Goal: Book appointment/travel/reservation

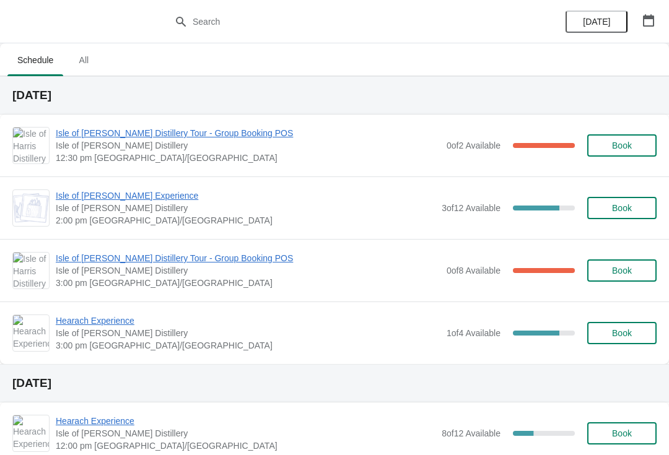
click at [163, 258] on span "Isle of [PERSON_NAME] Distillery Tour - Group Booking POS" at bounding box center [248, 258] width 384 height 12
click at [201, 256] on span "Isle of [PERSON_NAME] Distillery Tour - Group Booking POS" at bounding box center [248, 258] width 384 height 12
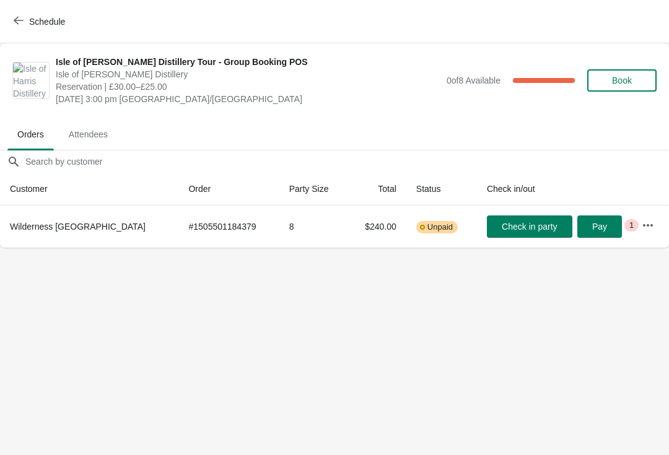
click at [11, 20] on button "Schedule" at bounding box center [40, 22] width 69 height 22
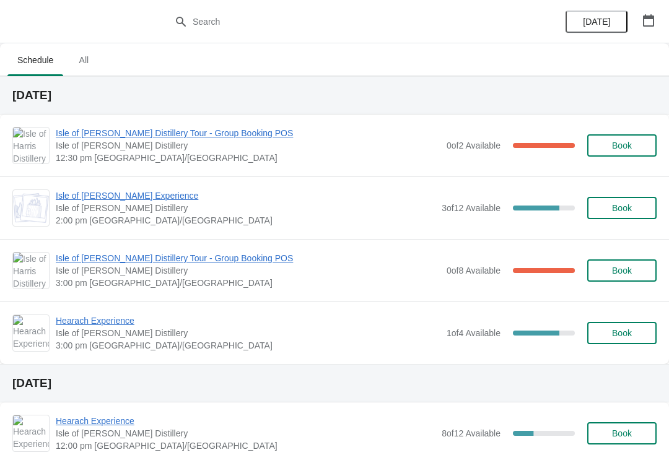
click at [131, 326] on span "Hearach Experience" at bounding box center [248, 321] width 384 height 12
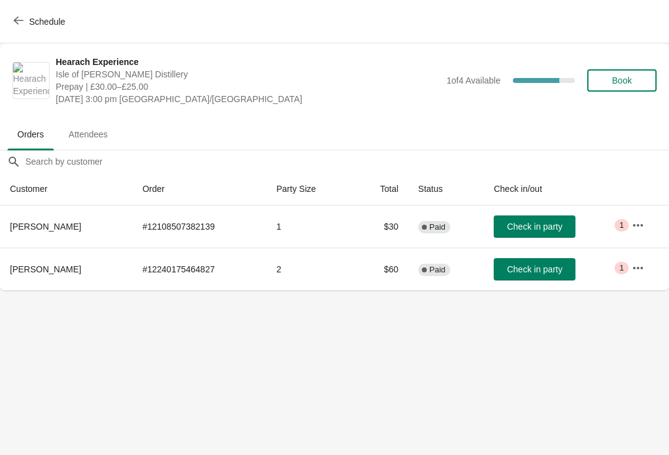
click at [25, 21] on span "Schedule" at bounding box center [40, 21] width 49 height 12
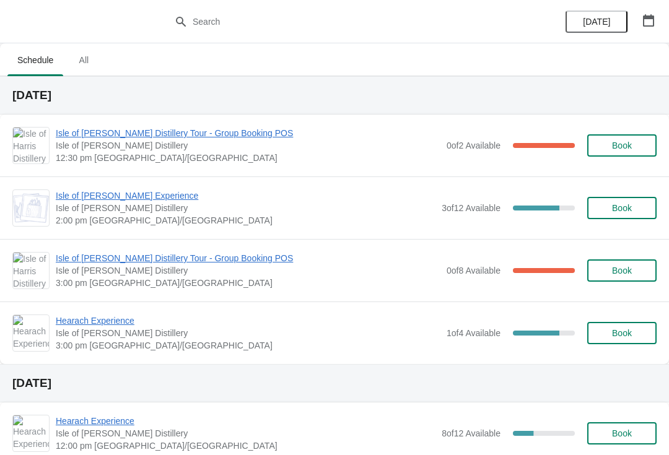
click at [139, 326] on span "Hearach Experience" at bounding box center [248, 321] width 384 height 12
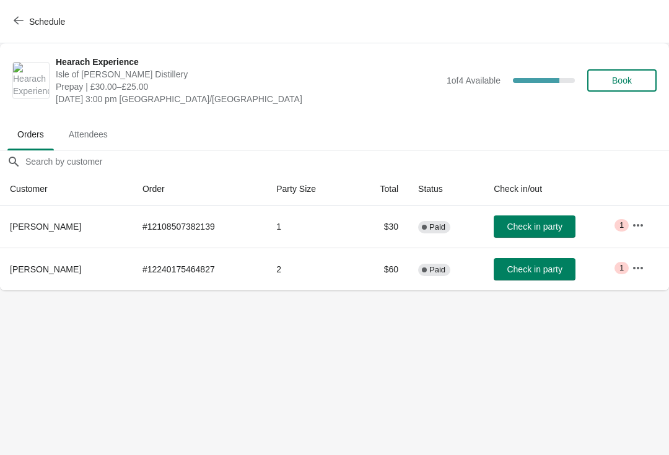
click at [17, 14] on button "Schedule" at bounding box center [40, 22] width 69 height 22
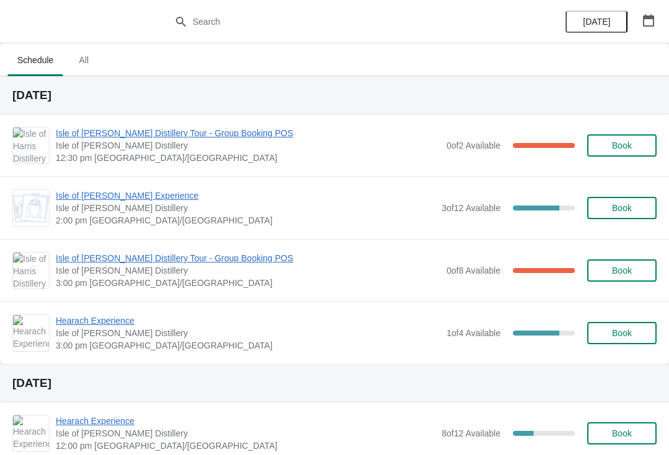
click at [159, 136] on span "Isle of [PERSON_NAME] Distillery Tour - Group Booking POS" at bounding box center [248, 133] width 384 height 12
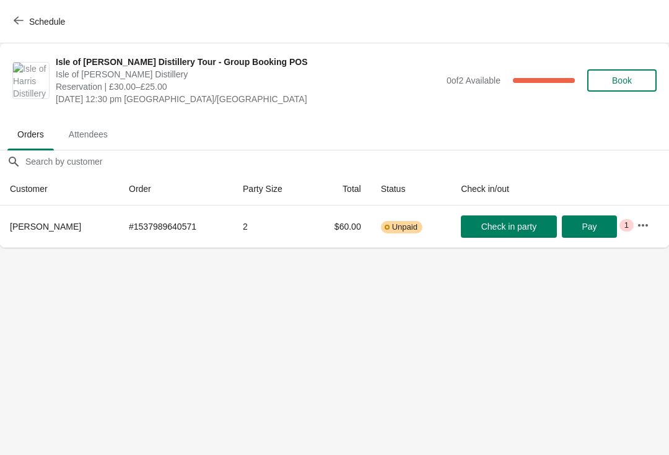
click at [19, 22] on icon "button" at bounding box center [19, 20] width 10 height 10
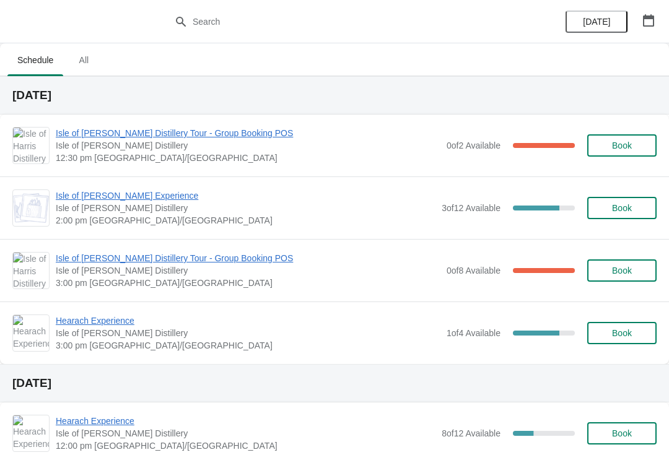
click at [156, 198] on span "Isle of [PERSON_NAME] Experience" at bounding box center [246, 195] width 380 height 12
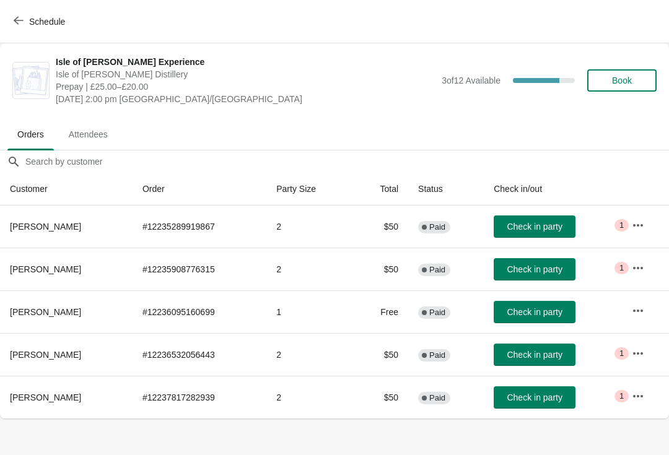
click at [18, 27] on span "button" at bounding box center [19, 21] width 10 height 12
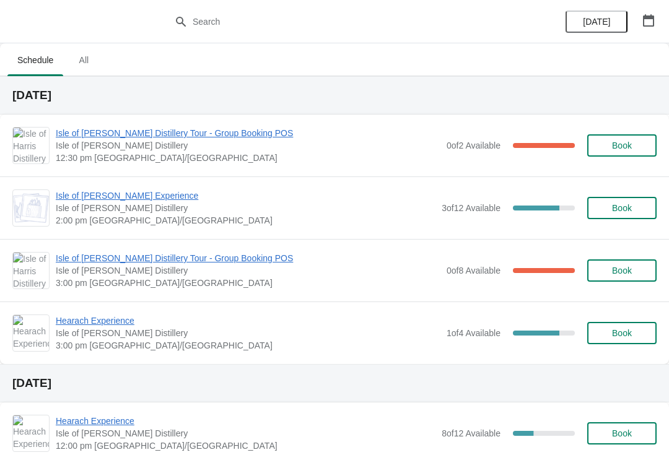
click at [219, 256] on span "Isle of [PERSON_NAME] Distillery Tour - Group Booking POS" at bounding box center [248, 258] width 384 height 12
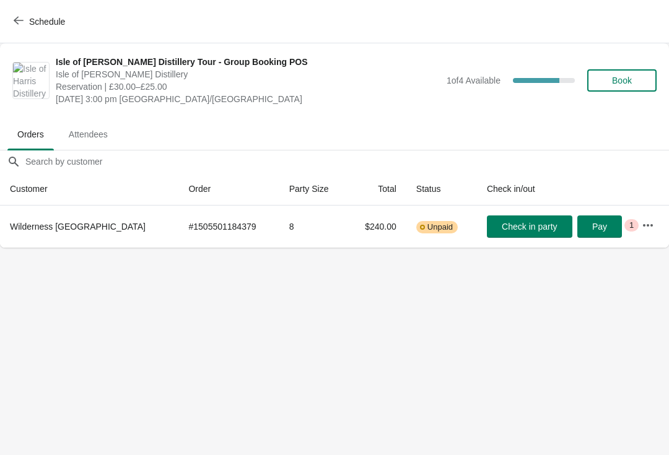
click at [12, 25] on button "Schedule" at bounding box center [40, 22] width 69 height 22
